Goal: Find specific page/section: Find specific page/section

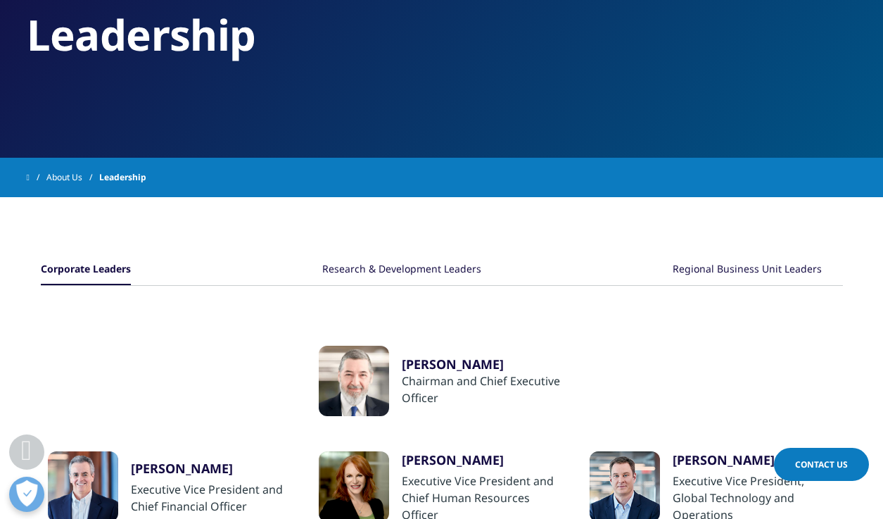
scroll to position [99, 0]
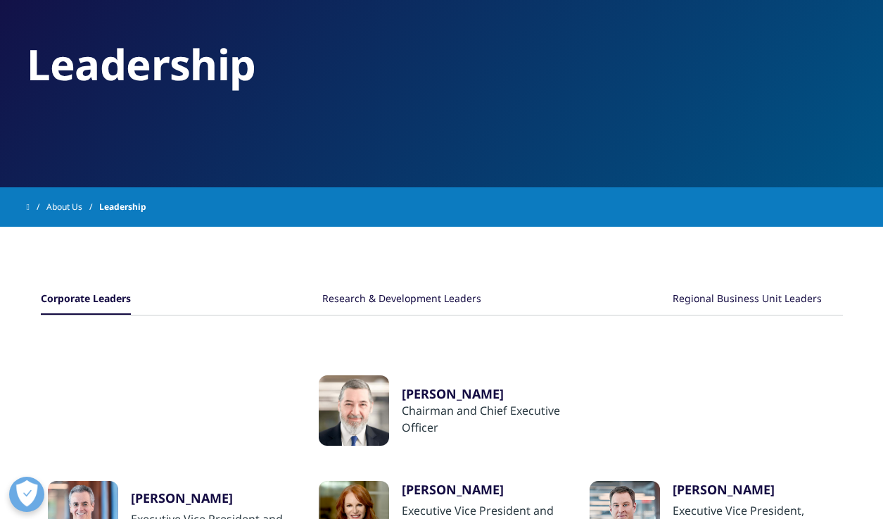
click at [410, 298] on div "Research & Development Leaders" at bounding box center [401, 299] width 159 height 30
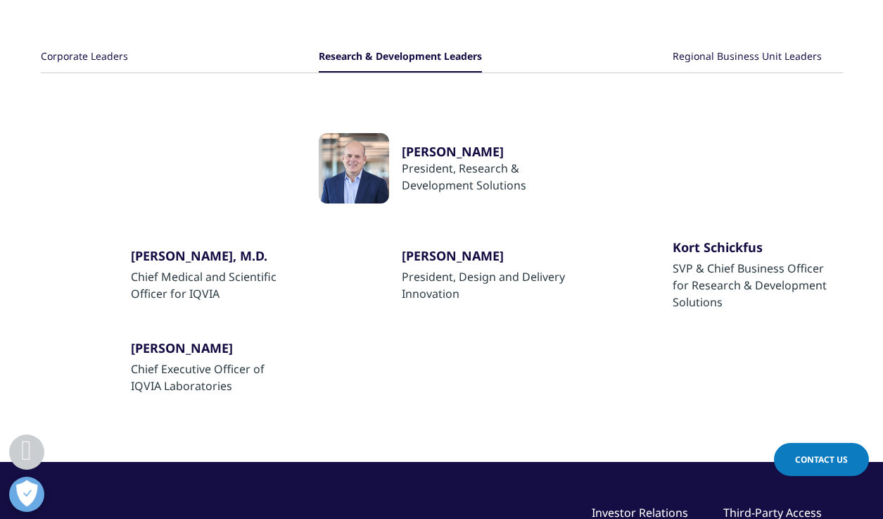
scroll to position [291, 0]
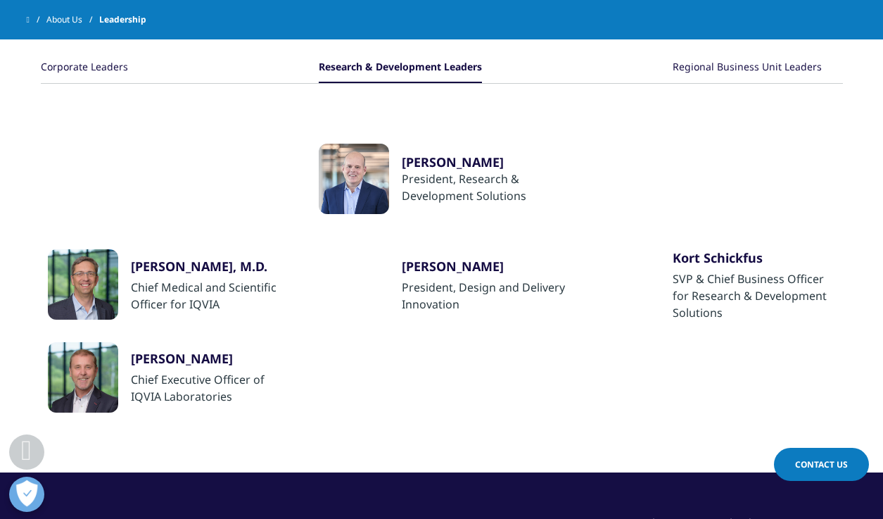
click at [713, 65] on div "Regional Business Unit Leaders" at bounding box center [747, 68] width 149 height 30
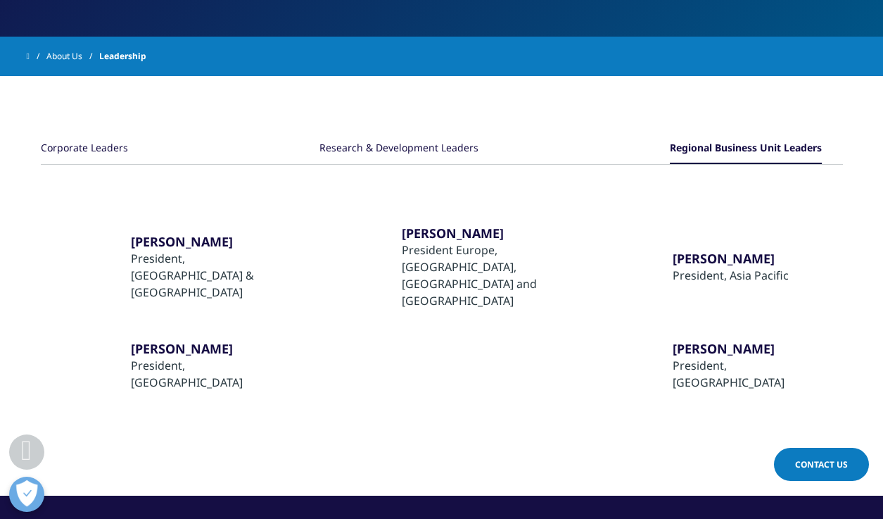
scroll to position [247, 0]
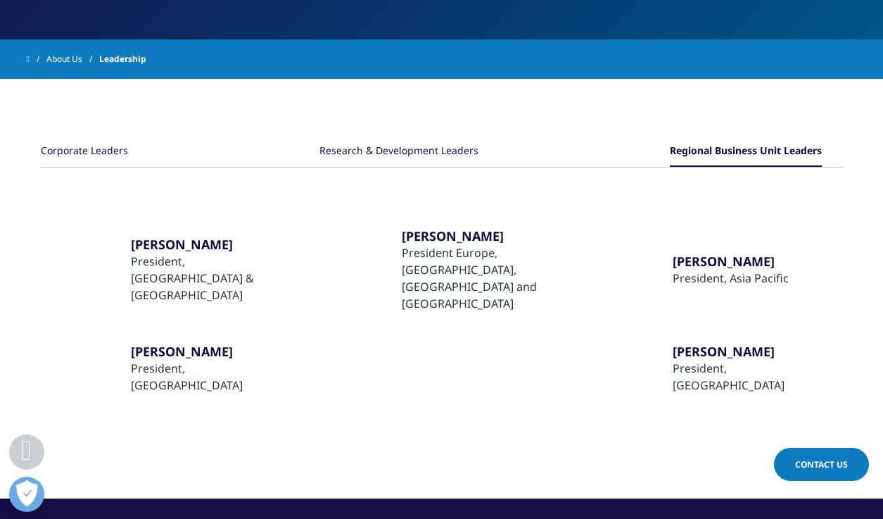
click at [65, 60] on link "About Us" at bounding box center [72, 58] width 53 height 25
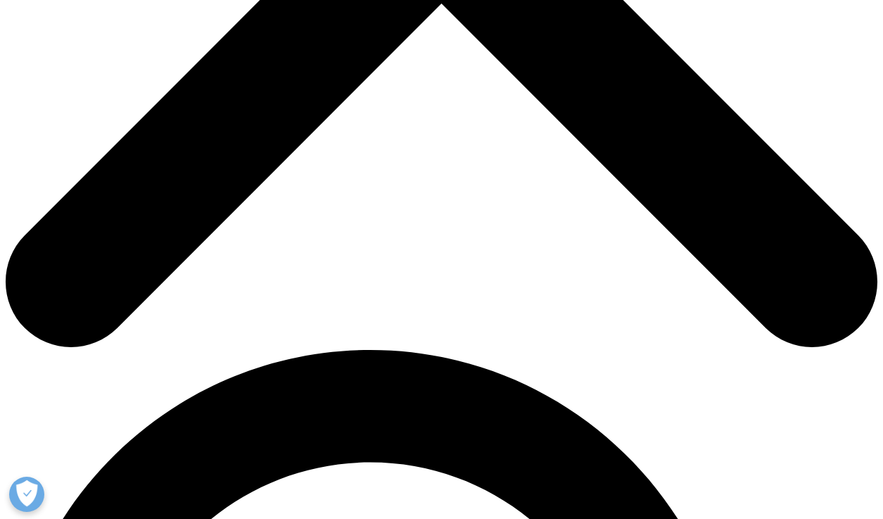
scroll to position [548, 0]
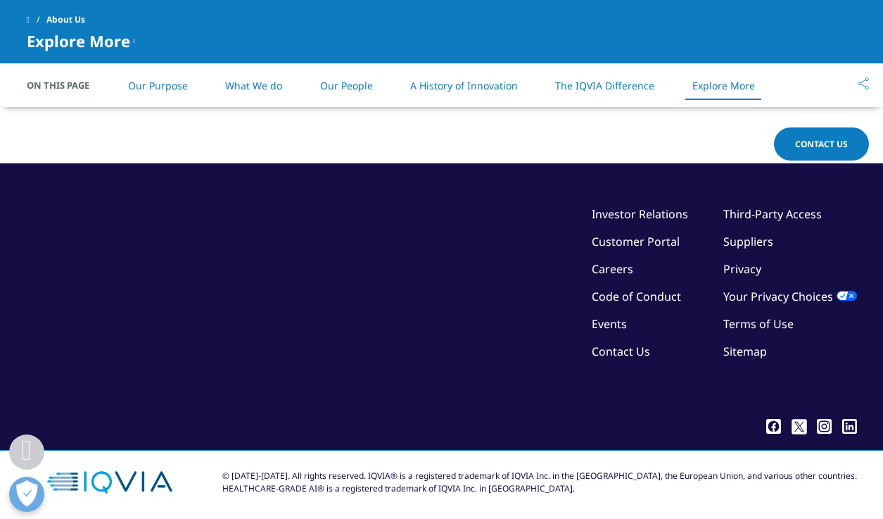
scroll to position [3649, 0]
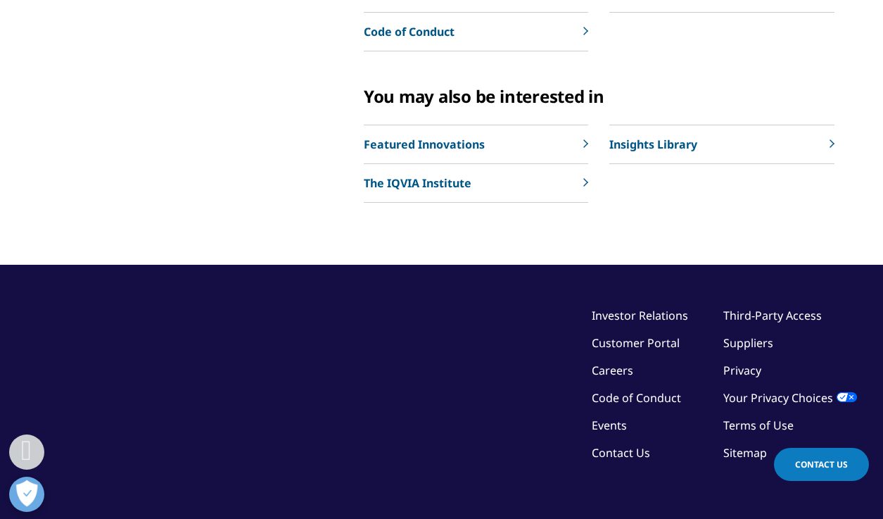
scroll to position [548, 0]
